Goal: Information Seeking & Learning: Compare options

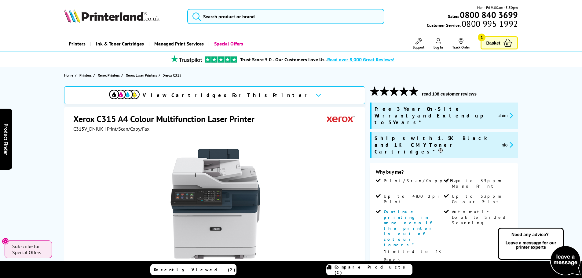
click at [144, 77] on span "Xerox Laser Printers" at bounding box center [141, 75] width 31 height 6
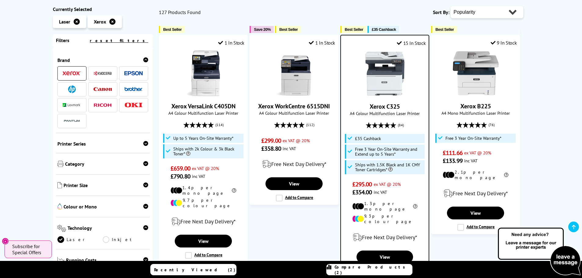
scroll to position [61, 0]
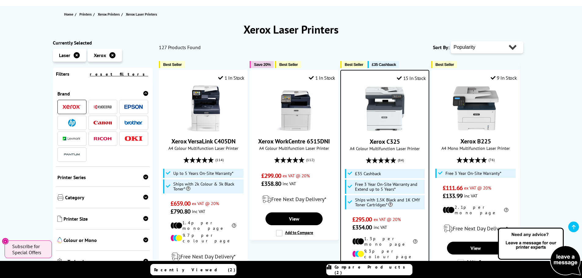
click at [477, 44] on select "Popularity Rating Price - Low to High Price - High to Low Running Costs - Low t…" at bounding box center [486, 47] width 73 height 12
select select "Price Ascending"
click at [450, 41] on select "Popularity Rating Price - Low to High Price - High to Low Running Costs - Low t…" at bounding box center [486, 47] width 73 height 12
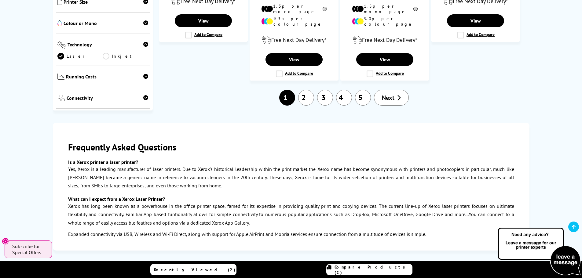
scroll to position [794, 0]
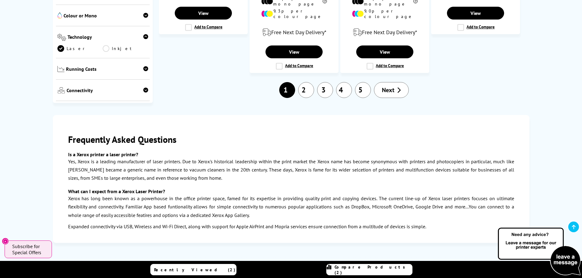
click at [306, 82] on link "2" at bounding box center [306, 90] width 16 height 16
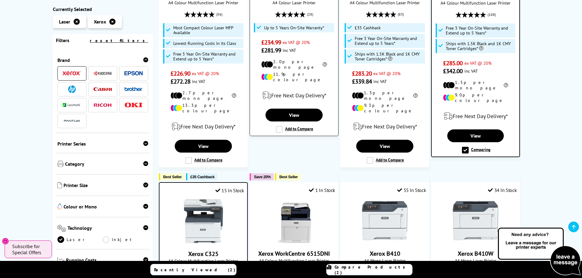
scroll to position [214, 0]
